Goal: Task Accomplishment & Management: Use online tool/utility

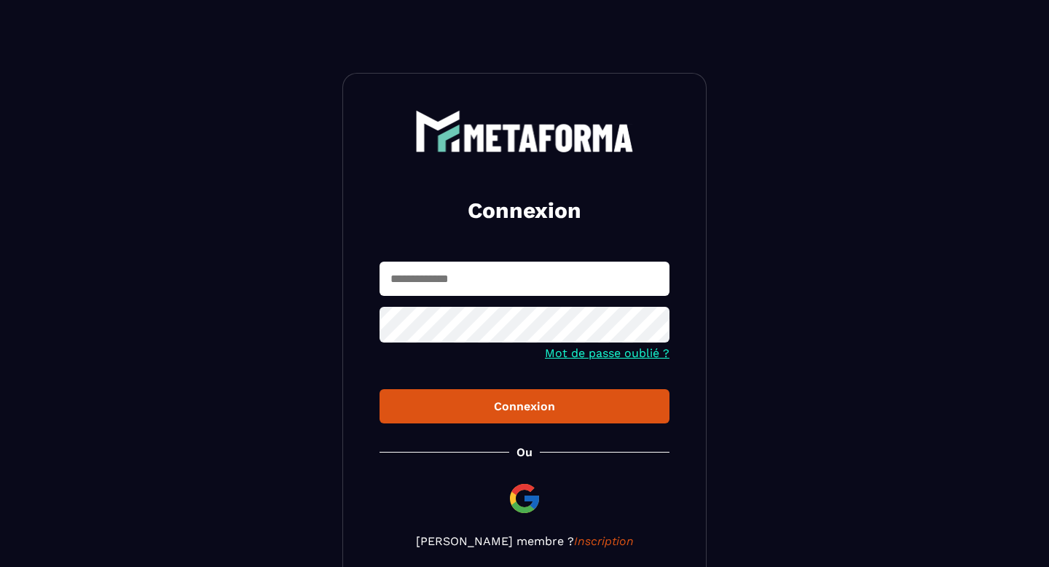
click at [563, 267] on input "text" at bounding box center [525, 279] width 290 height 34
type input "**********"
click at [655, 327] on icon at bounding box center [653, 326] width 17 height 17
click at [454, 387] on form "**********" at bounding box center [525, 343] width 290 height 162
click at [456, 400] on button "Connexion" at bounding box center [525, 406] width 290 height 34
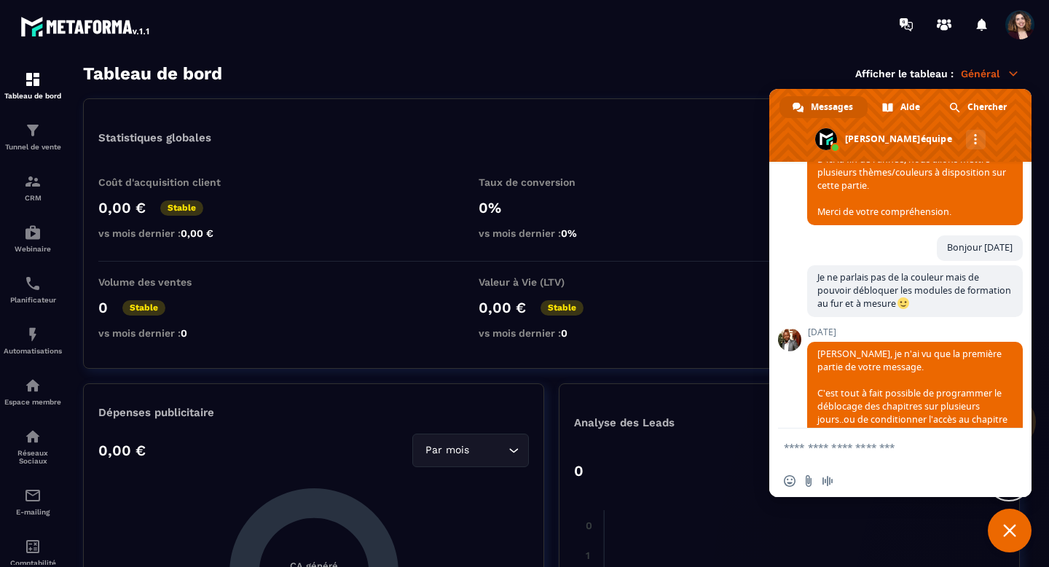
scroll to position [317, 0]
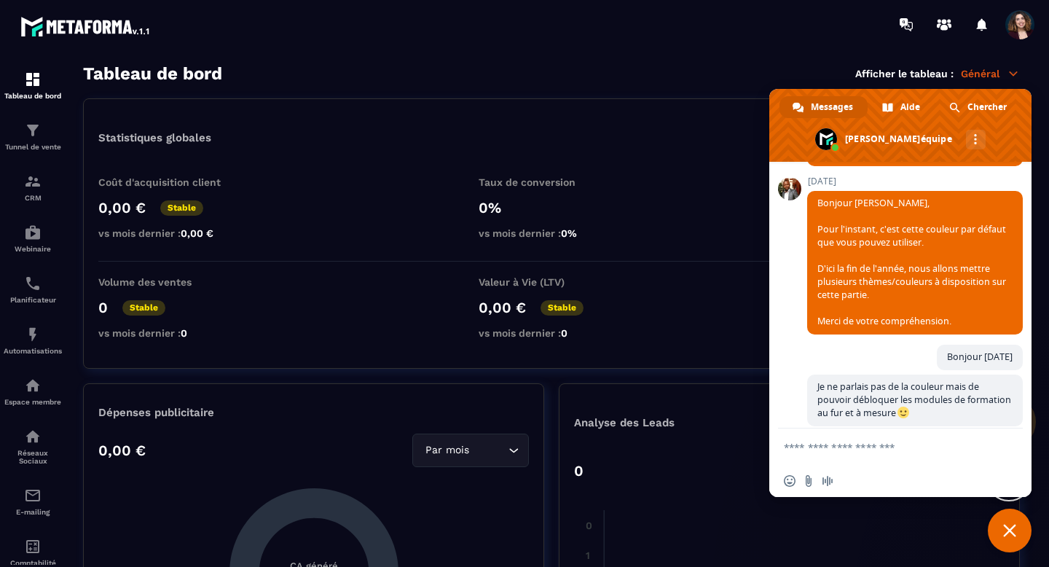
click at [1006, 519] on span "Fermer le chat" at bounding box center [1010, 531] width 44 height 44
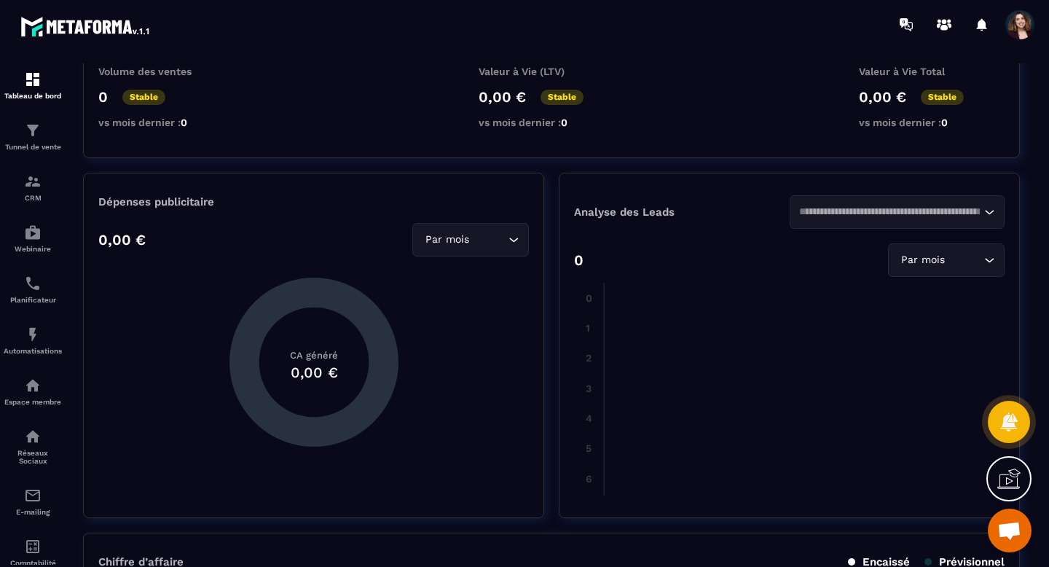
scroll to position [0, 0]
click at [41, 195] on div "CRM" at bounding box center [33, 187] width 58 height 29
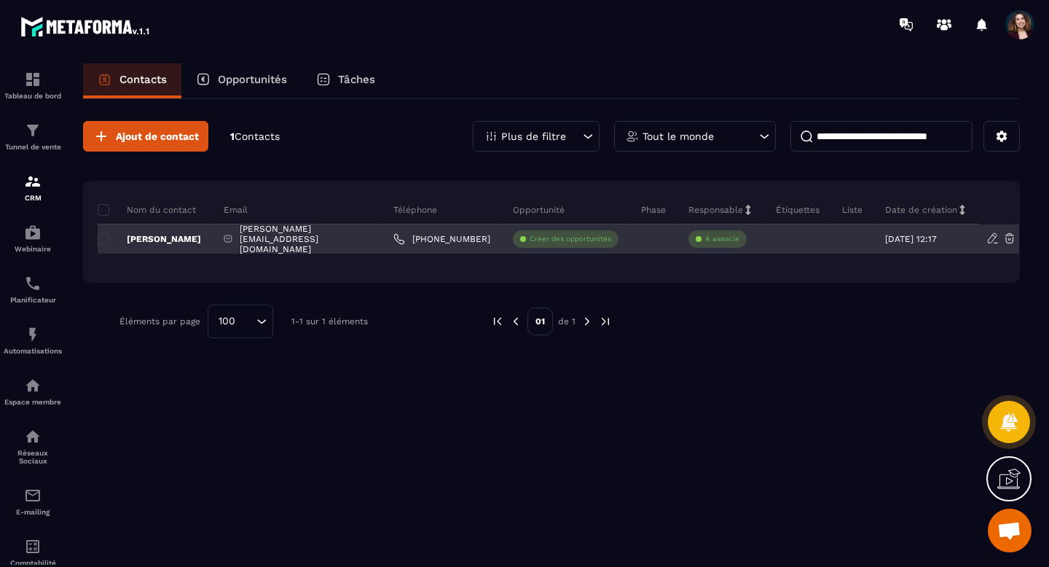
click at [551, 240] on p "Créer des opportunités" at bounding box center [571, 239] width 82 height 10
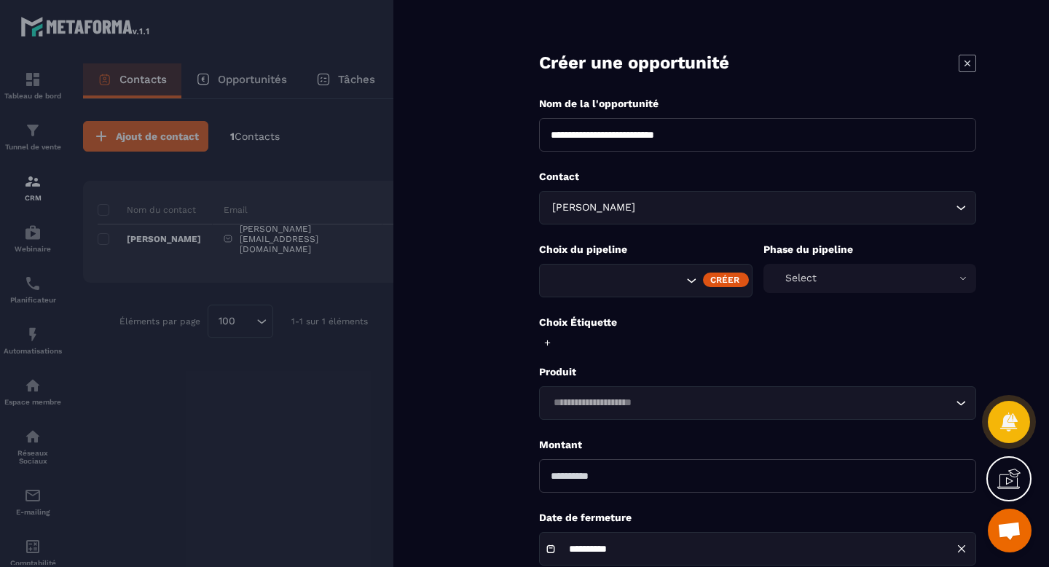
click at [692, 283] on icon "Search for option" at bounding box center [691, 280] width 15 height 15
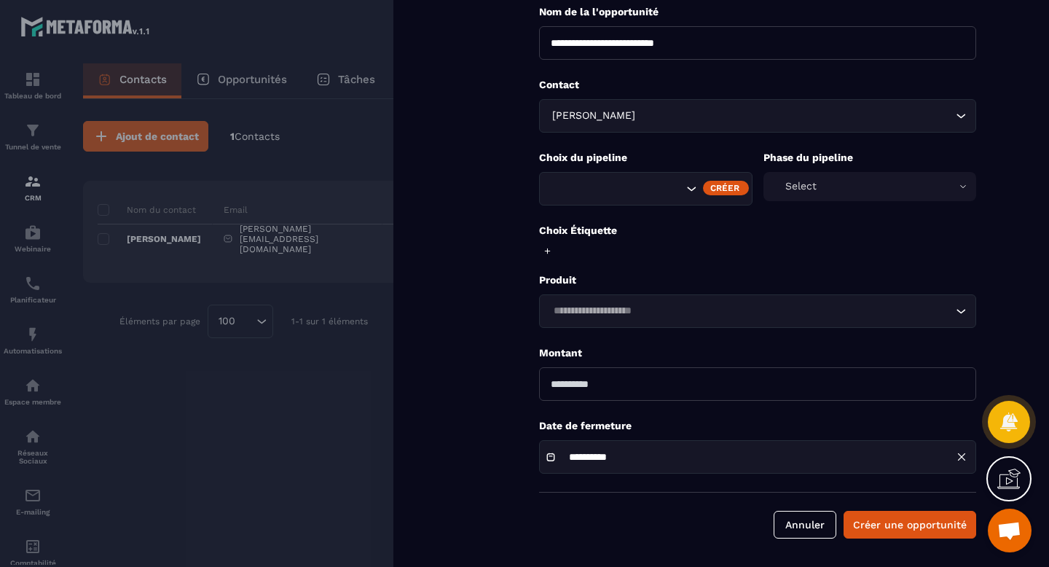
scroll to position [93, 0]
click at [792, 532] on button "Annuler" at bounding box center [805, 524] width 63 height 28
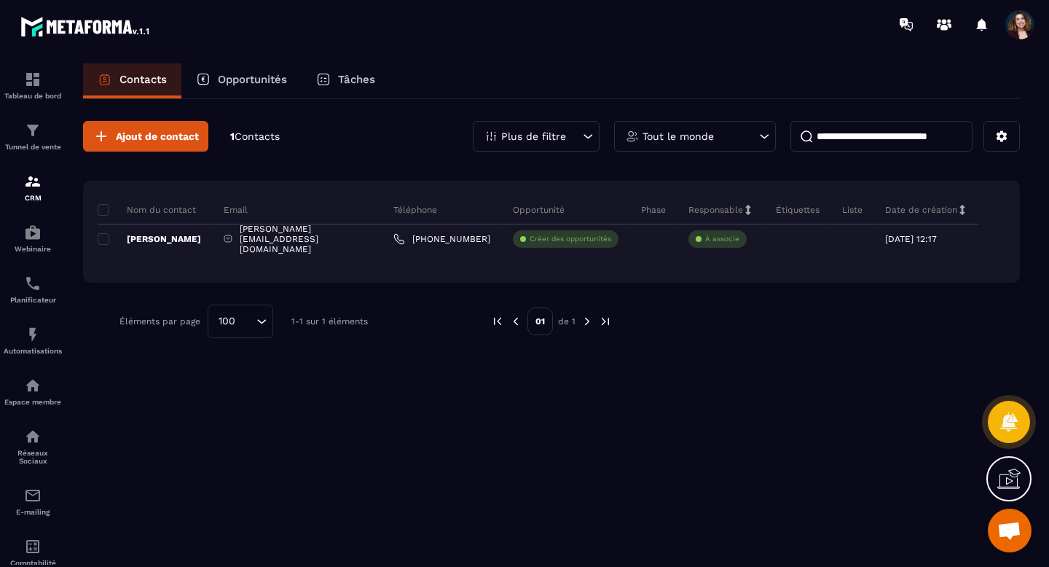
click at [1008, 528] on span "Ouvrir le chat" at bounding box center [1009, 532] width 24 height 20
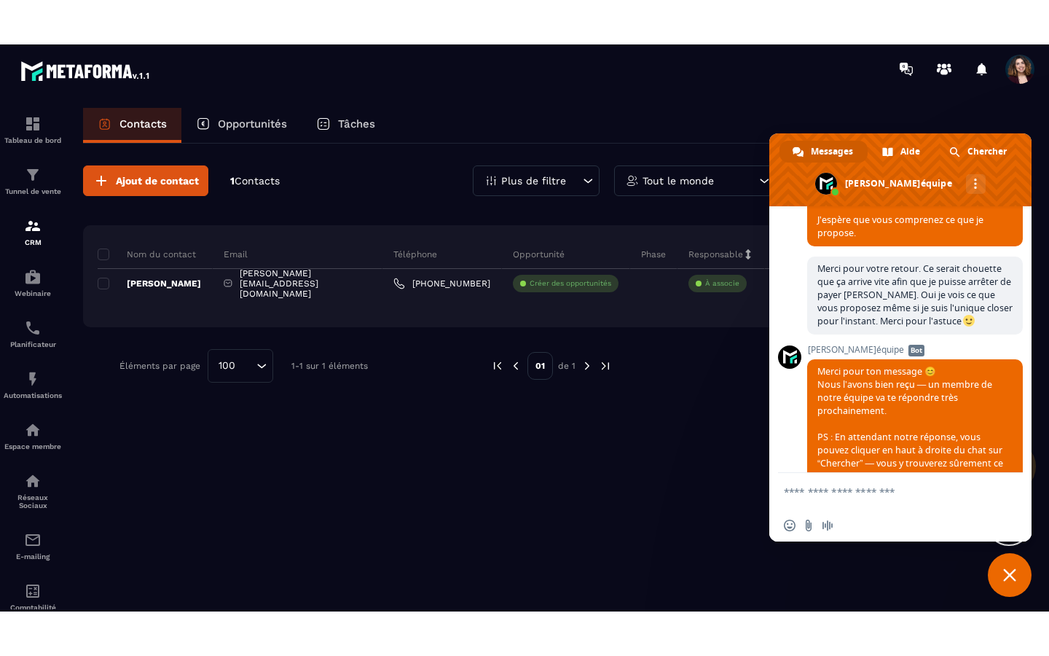
scroll to position [3083, 0]
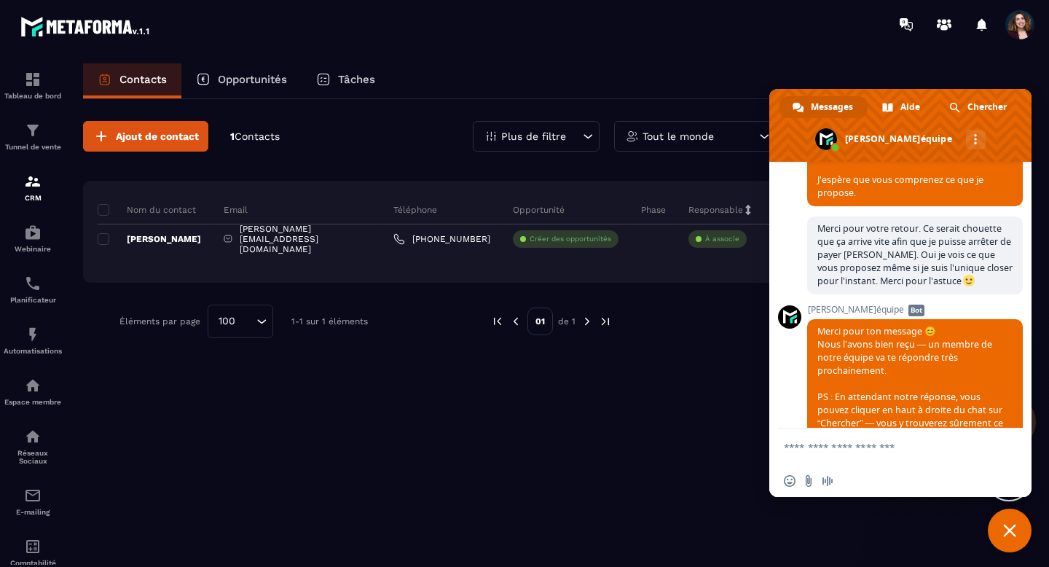
click at [1009, 528] on span "Fermer le chat" at bounding box center [1009, 530] width 13 height 13
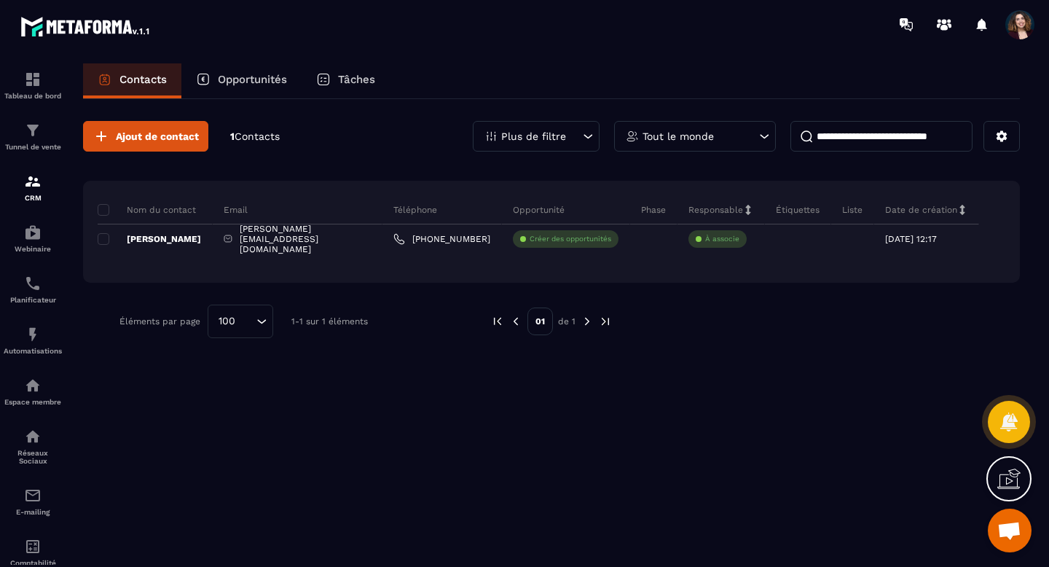
click at [247, 88] on div "Opportunités" at bounding box center [241, 80] width 120 height 35
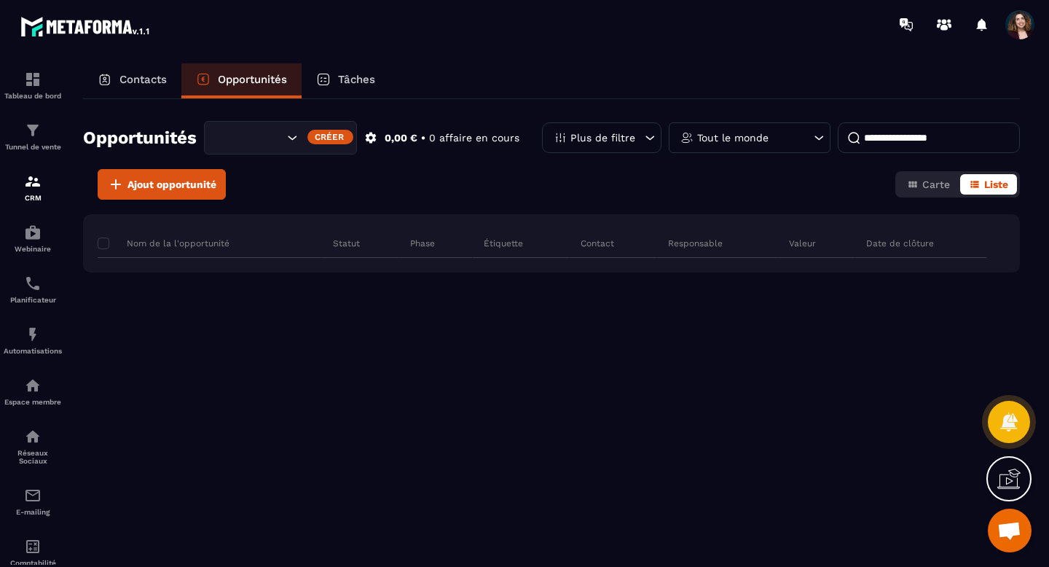
click at [146, 82] on p "Contacts" at bounding box center [142, 79] width 47 height 13
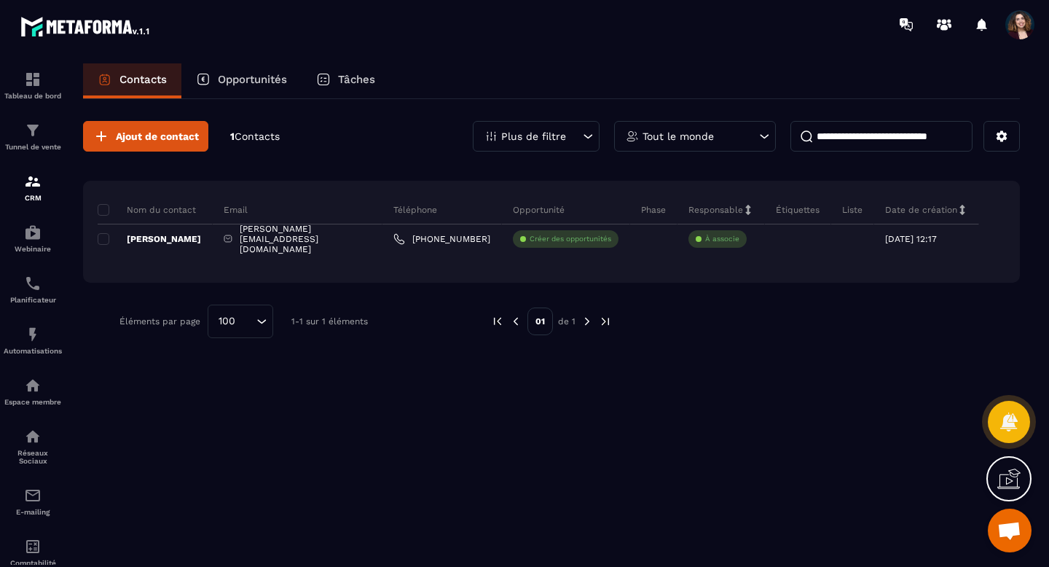
click at [1008, 480] on icon at bounding box center [1008, 478] width 23 height 23
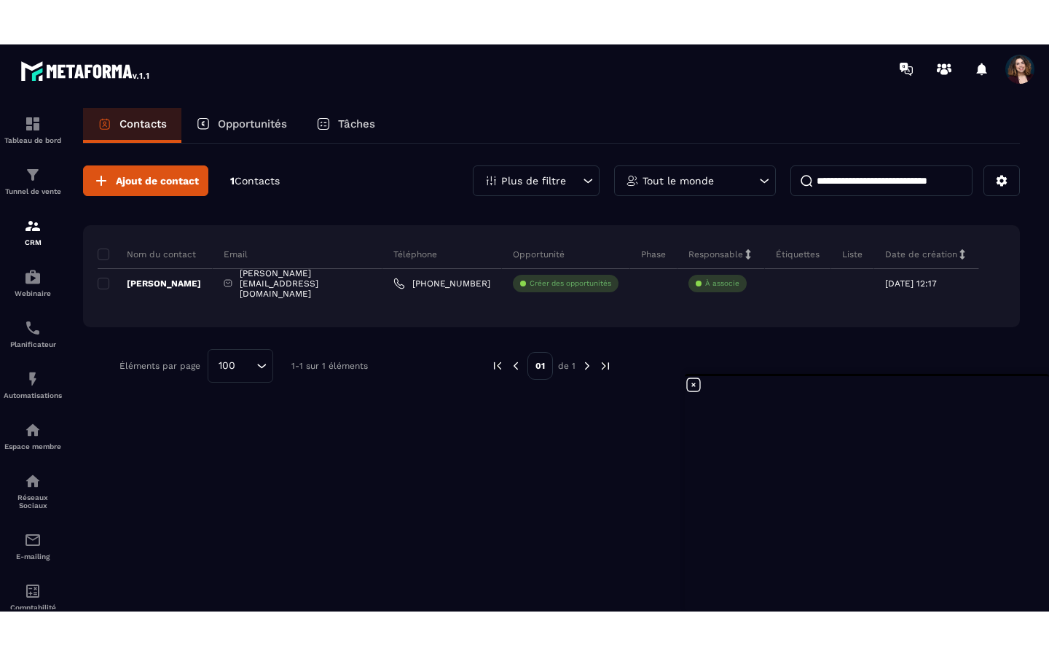
scroll to position [3083, 0]
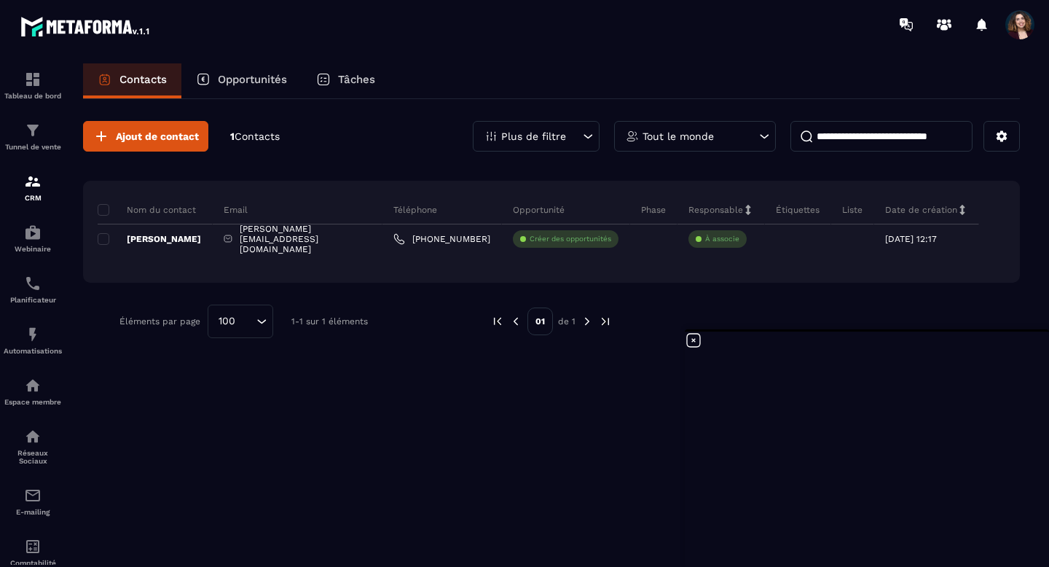
click at [241, 75] on p "Opportunités" at bounding box center [252, 79] width 69 height 13
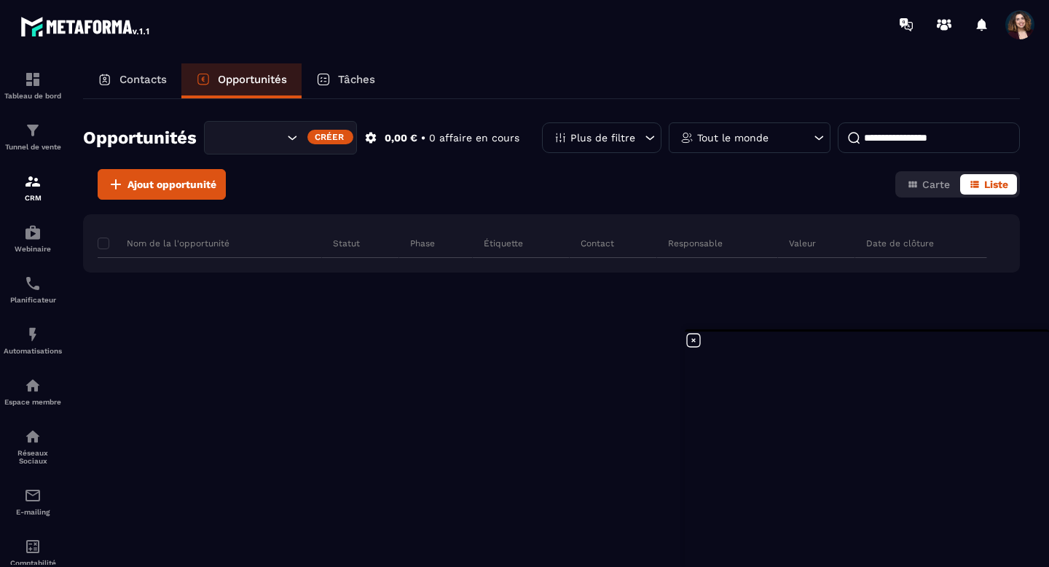
scroll to position [2880, 0]
click at [692, 342] on icon at bounding box center [693, 340] width 17 height 17
click at [343, 81] on p "Tâches" at bounding box center [356, 79] width 37 height 13
